Goal: Register for event/course

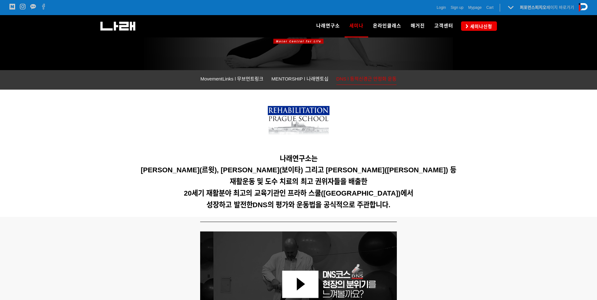
scroll to position [94, 0]
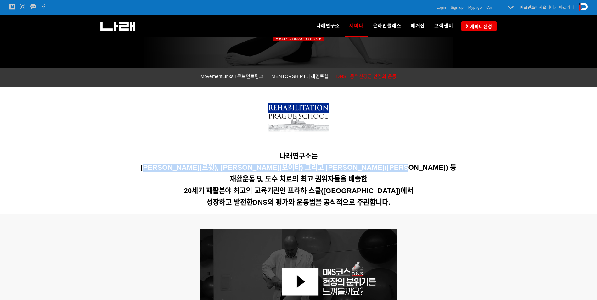
drag, startPoint x: 189, startPoint y: 162, endPoint x: 419, endPoint y: 168, distance: 230.2
click at [419, 168] on div "나래연구소는 [PERSON_NAME](르윗), [PERSON_NAME](보이타) 그리고 [PERSON_NAME]([PERSON_NAME]) 등…" at bounding box center [299, 151] width 394 height 118
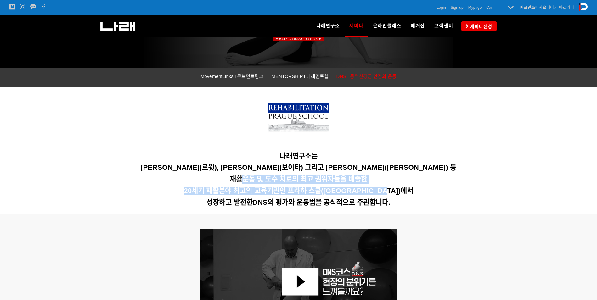
drag, startPoint x: 245, startPoint y: 178, endPoint x: 387, endPoint y: 186, distance: 142.5
click at [387, 186] on div "나래연구소는 [PERSON_NAME](르윗), [PERSON_NAME](보이타) 그리고 [PERSON_NAME]([PERSON_NAME]) 등…" at bounding box center [299, 151] width 394 height 118
drag, startPoint x: 387, startPoint y: 186, endPoint x: 306, endPoint y: 189, distance: 81.3
click at [306, 189] on span "20세기 재활분야 최고의 교육기관인 프라하 스쿨([GEOGRAPHIC_DATA])에서" at bounding box center [298, 191] width 229 height 8
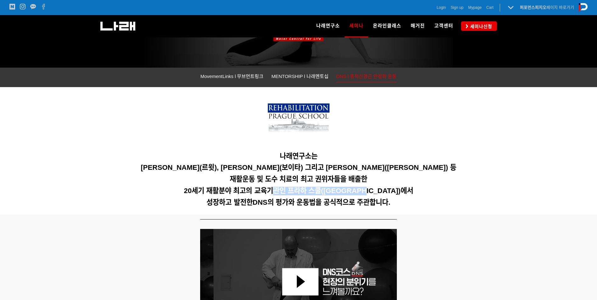
drag, startPoint x: 361, startPoint y: 189, endPoint x: 372, endPoint y: 189, distance: 11.7
click at [372, 189] on span "20세기 재활분야 최고의 교육기관인 프라하 스쿨([GEOGRAPHIC_DATA])에서" at bounding box center [298, 191] width 229 height 8
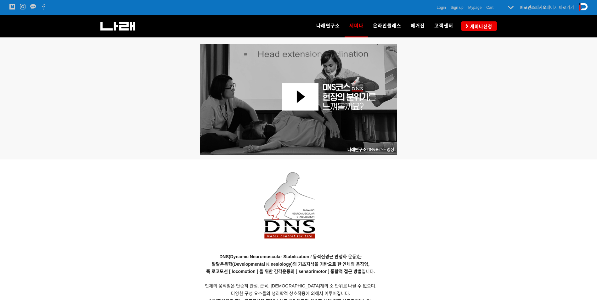
scroll to position [504, 0]
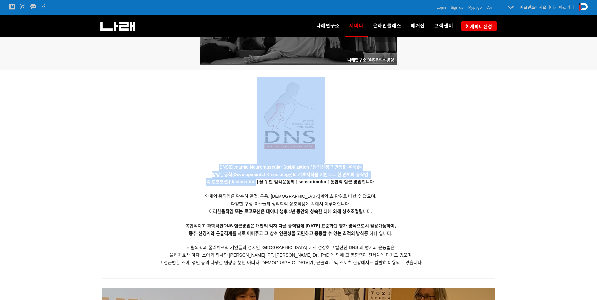
drag, startPoint x: 223, startPoint y: 160, endPoint x: 255, endPoint y: 179, distance: 37.7
click at [255, 179] on div "DNS(Dynamic Neuromuscular Stabilization / 동적신경근 안정화 운동)는 발달운동학(Developmental Ki…" at bounding box center [291, 172] width 378 height 204
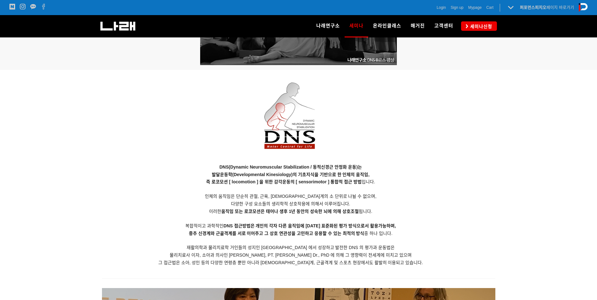
drag, startPoint x: 255, startPoint y: 179, endPoint x: 248, endPoint y: 202, distance: 23.7
click at [248, 202] on span "다양한 구성 요소들의 생리학적 상호작용에 의해서 이루어집니다." at bounding box center [290, 204] width 119 height 5
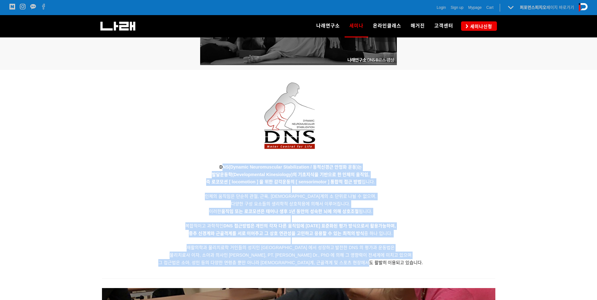
drag, startPoint x: 221, startPoint y: 171, endPoint x: 408, endPoint y: 264, distance: 209.5
click at [408, 264] on p "DNS(Dynamic Neuromuscular Stabilization / 동적신경근 안정화 운동)는 발달운동학(Developmental Ki…" at bounding box center [291, 215] width 378 height 103
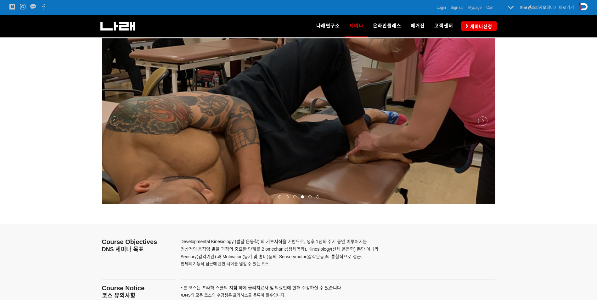
scroll to position [756, 0]
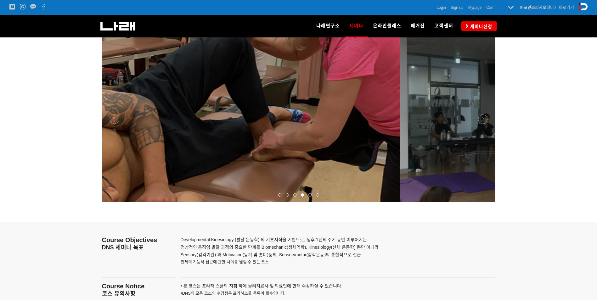
drag, startPoint x: 414, startPoint y: 159, endPoint x: 232, endPoint y: 169, distance: 182.3
click at [254, 169] on p at bounding box center [203, 120] width 394 height 166
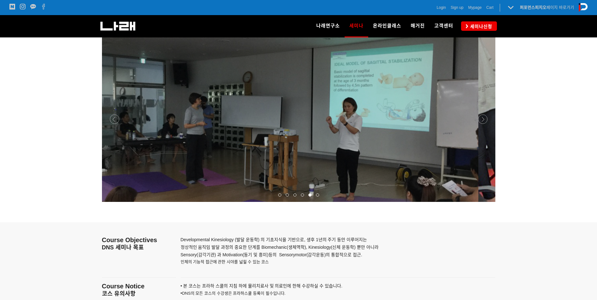
drag, startPoint x: 392, startPoint y: 158, endPoint x: 204, endPoint y: 164, distance: 188.7
click at [209, 164] on p at bounding box center [282, 120] width 394 height 166
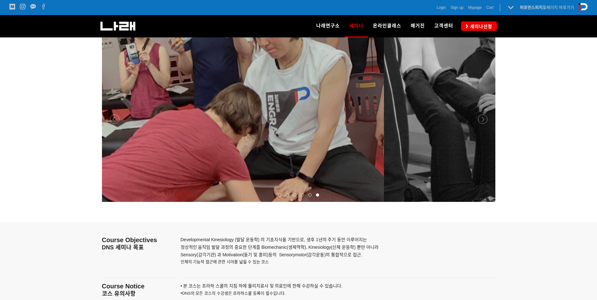
drag, startPoint x: 371, startPoint y: 157, endPoint x: 213, endPoint y: 164, distance: 158.8
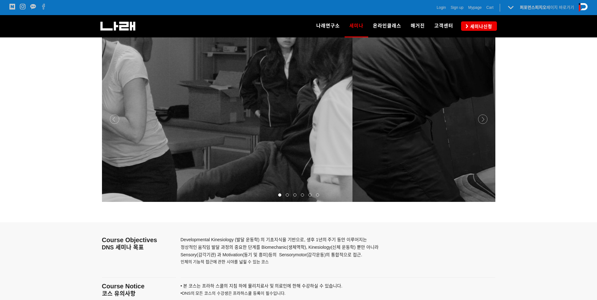
drag, startPoint x: 422, startPoint y: 176, endPoint x: 264, endPoint y: 181, distance: 158.8
click at [267, 179] on p at bounding box center [156, 120] width 394 height 166
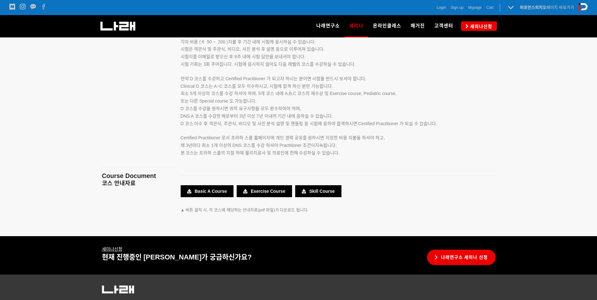
scroll to position [1071, 0]
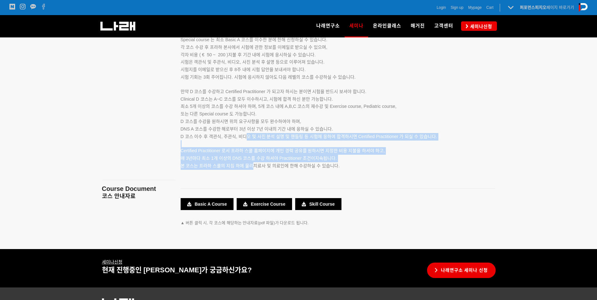
drag, startPoint x: 251, startPoint y: 167, endPoint x: 246, endPoint y: 139, distance: 28.4
click at [246, 139] on div "예정 DNS Clinical Courses A~D (DNS 임상코스 A~D) DNS Clinical Course 는 Basic A, Basic…" at bounding box center [330, 91] width 299 height 185
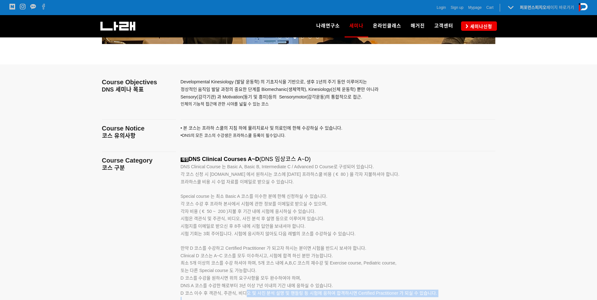
scroll to position [913, 0]
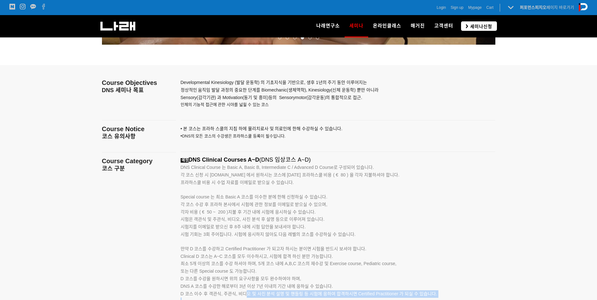
click at [470, 26] on span "세미나신청" at bounding box center [481, 26] width 24 height 6
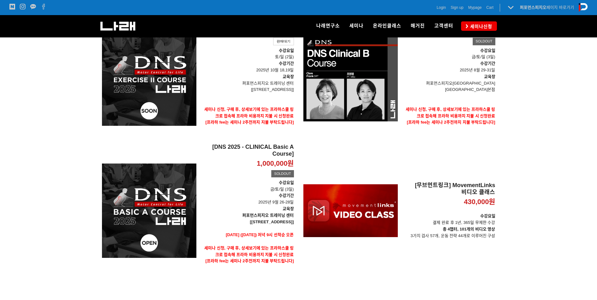
scroll to position [94, 0]
